Goal: Share content

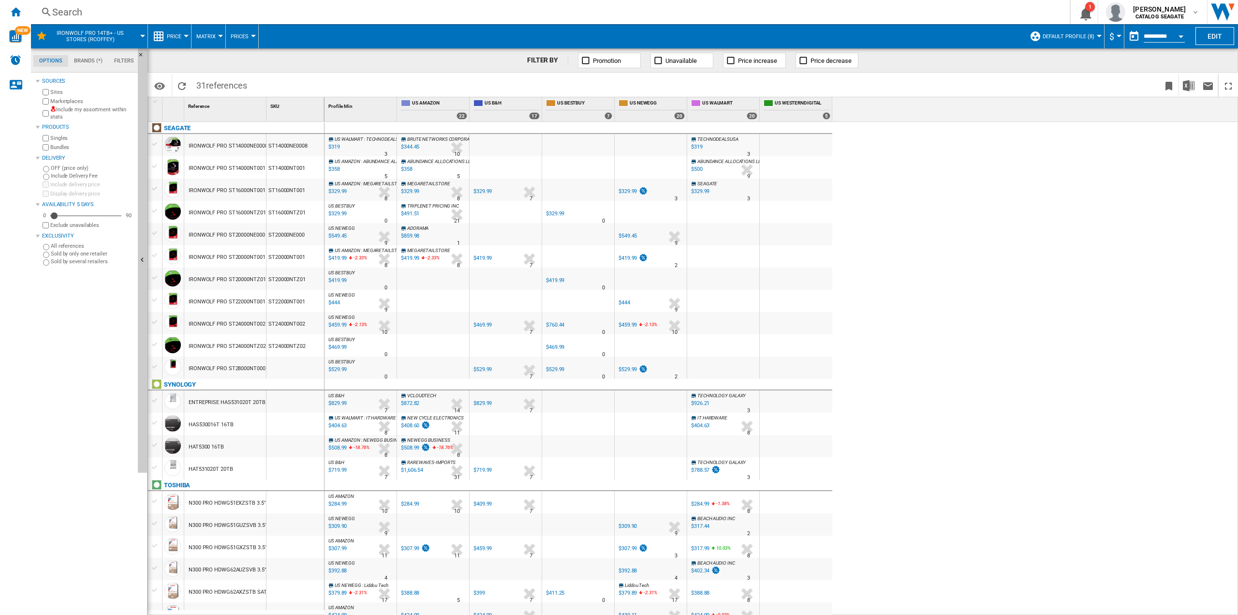
click at [59, 7] on div "Search" at bounding box center [548, 12] width 993 height 14
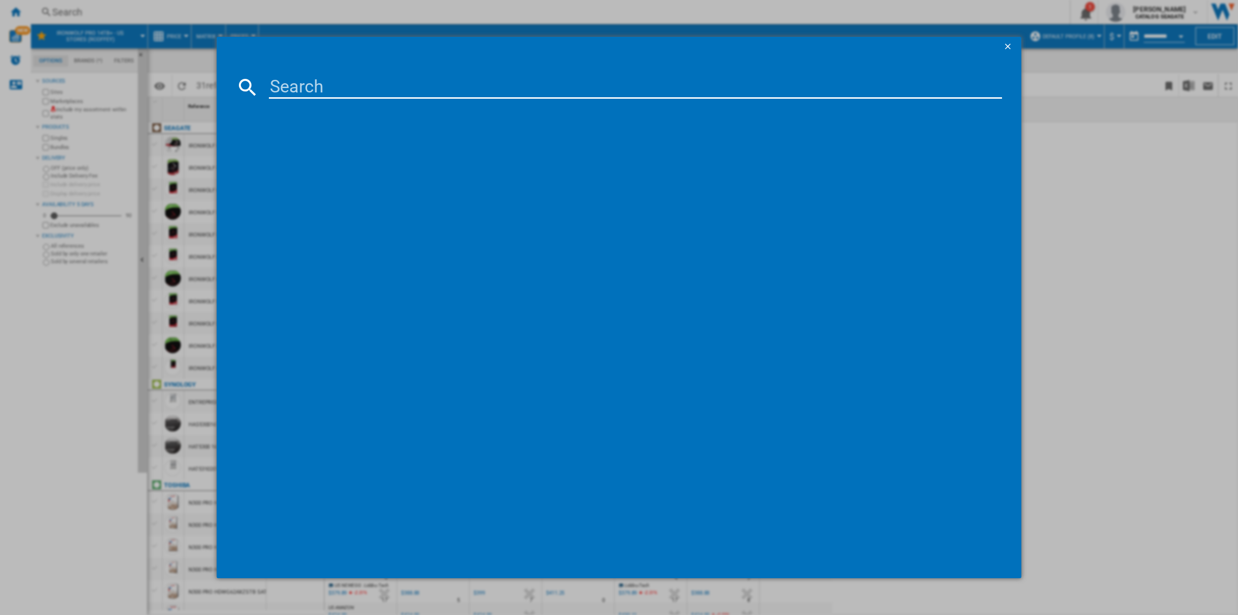
click at [120, 23] on div at bounding box center [619, 307] width 1238 height 615
click at [1011, 39] on button "button" at bounding box center [1008, 46] width 19 height 19
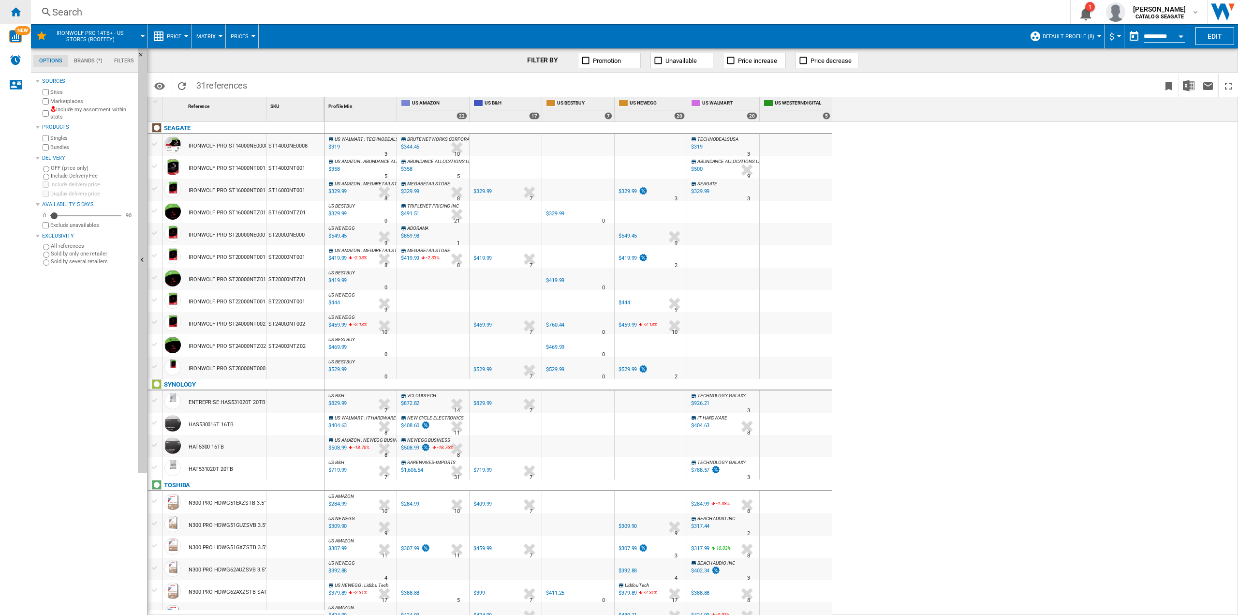
click at [21, 12] on ng-md-icon "Home" at bounding box center [16, 12] width 12 height 12
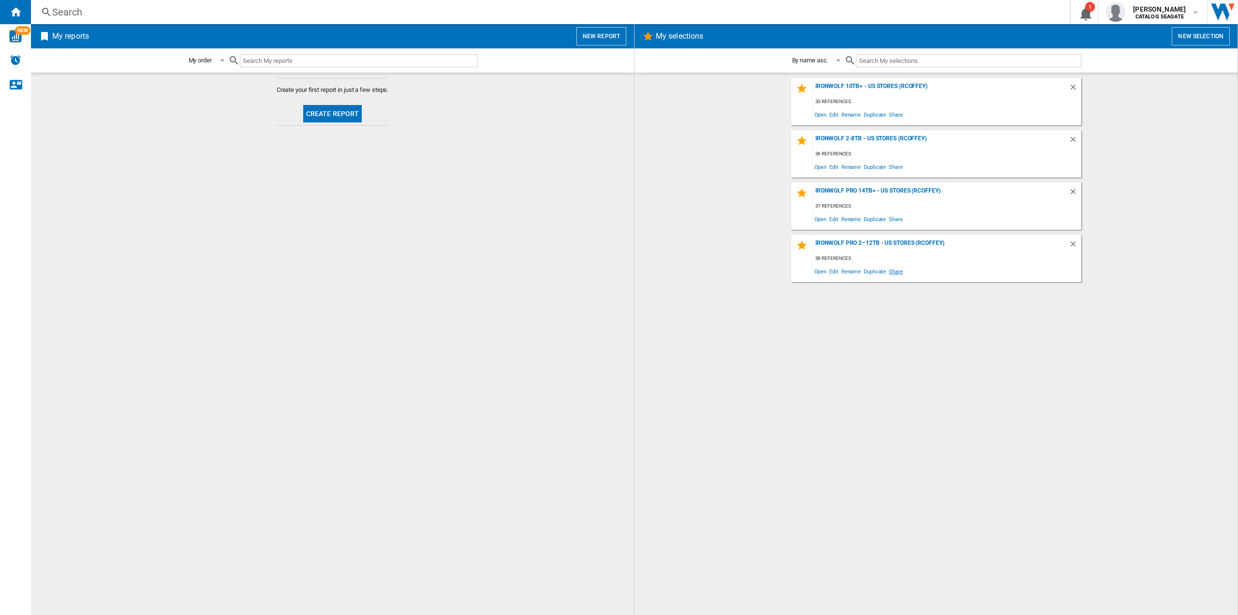
click at [899, 272] on span "Share" at bounding box center [896, 271] width 17 height 13
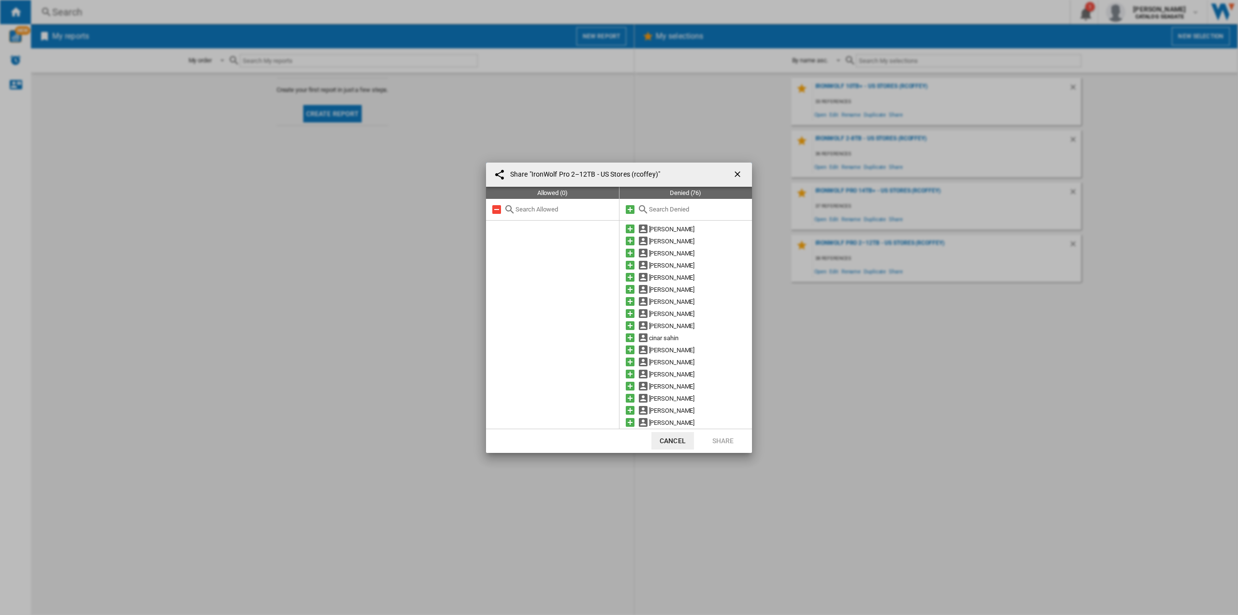
click at [739, 172] on ng-md-icon "getI18NText('BUTTONS.CLOSE_DIALOG')" at bounding box center [739, 175] width 12 height 12
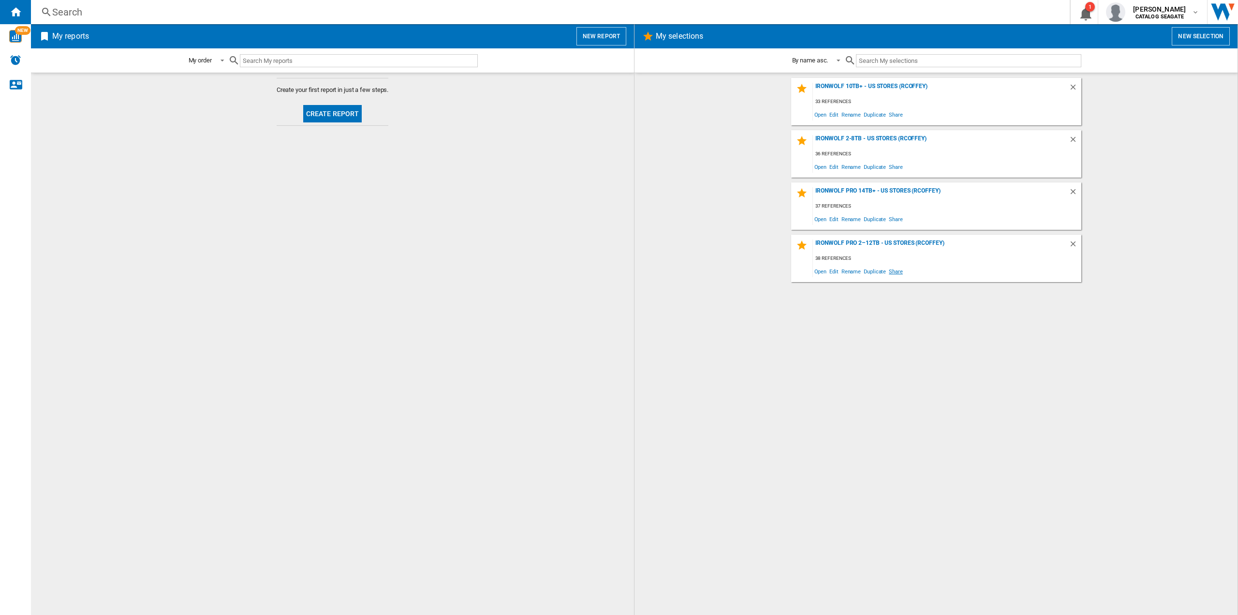
click at [897, 273] on span "Share" at bounding box center [896, 271] width 17 height 13
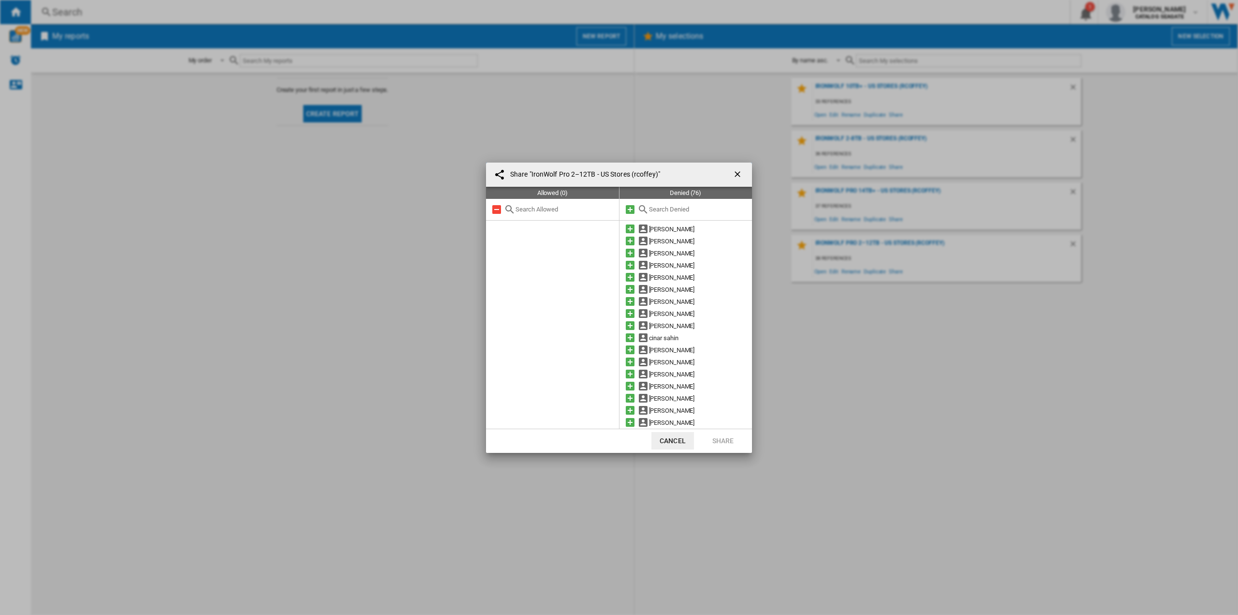
click at [895, 277] on div "Share "IronWolf Pro 2–12TB - US Stores (rcoffey)" Allowed (0) Denied (76) [PERS…" at bounding box center [619, 307] width 1238 height 615
drag, startPoint x: 680, startPoint y: 445, endPoint x: 755, endPoint y: 420, distance: 79.4
click at [680, 445] on button "Cancel" at bounding box center [673, 440] width 43 height 17
